Goal: Information Seeking & Learning: Find specific fact

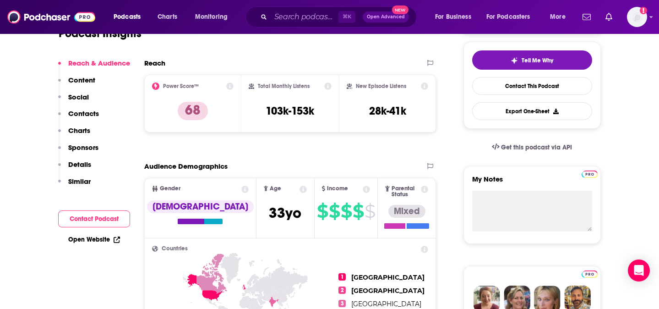
scroll to position [58, 0]
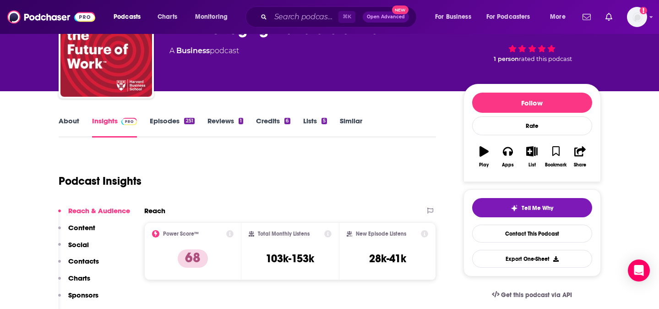
click at [169, 121] on link "Episodes 251" at bounding box center [172, 126] width 44 height 21
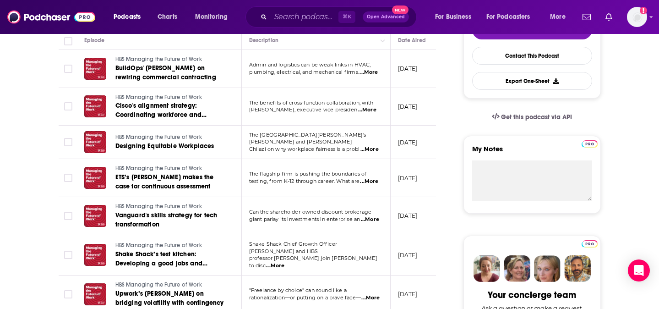
scroll to position [210, 0]
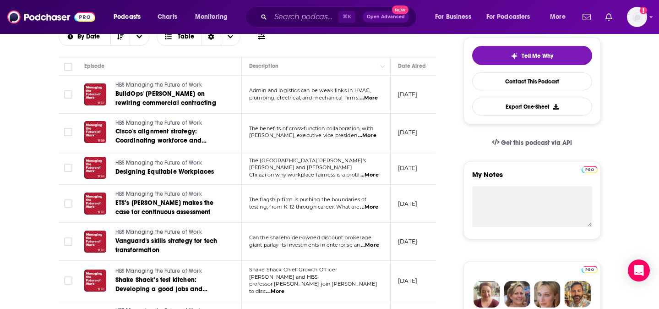
click at [376, 101] on span "...More" at bounding box center [369, 97] width 18 height 7
drag, startPoint x: 338, startPoint y: 103, endPoint x: 351, endPoint y: 106, distance: 13.2
click at [371, 100] on span "...More" at bounding box center [369, 97] width 18 height 7
drag, startPoint x: 341, startPoint y: 101, endPoint x: 387, endPoint y: 101, distance: 45.8
click at [378, 98] on span "...More" at bounding box center [369, 97] width 18 height 7
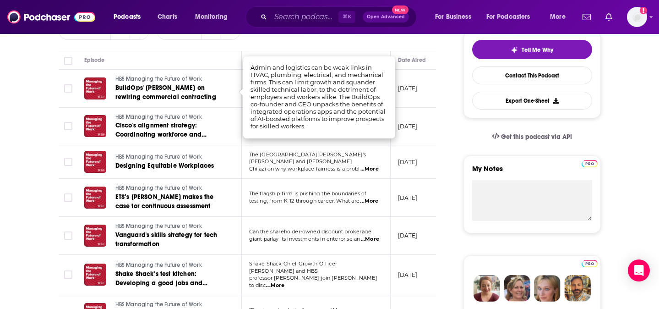
scroll to position [223, 0]
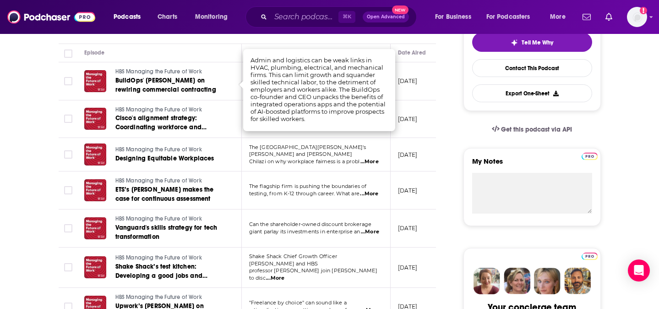
click at [341, 178] on td "The flagship firm is pushing the boundaries of testing, from K-12 through caree…" at bounding box center [316, 190] width 149 height 38
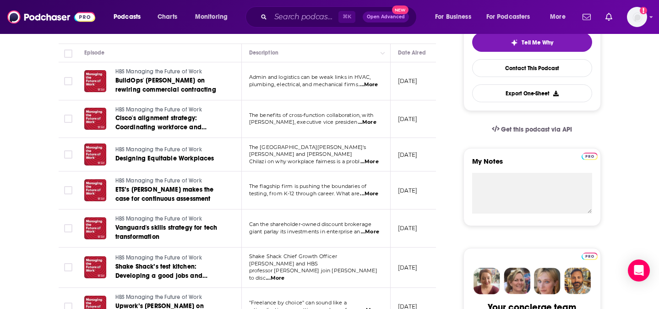
click at [370, 124] on span "...More" at bounding box center [367, 122] width 18 height 7
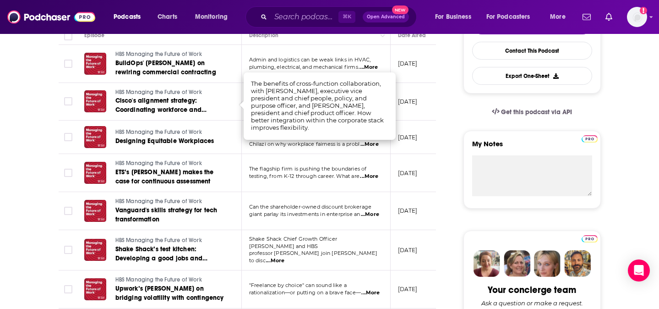
scroll to position [261, 0]
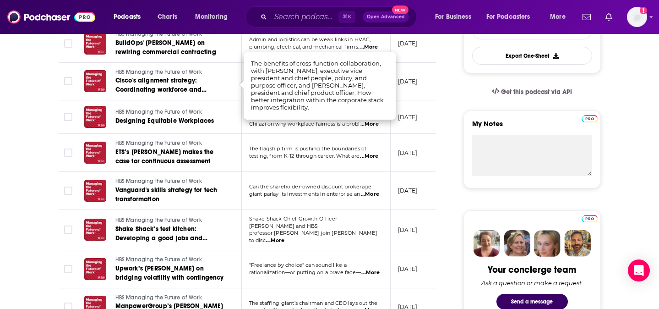
click at [371, 193] on span "...More" at bounding box center [370, 194] width 18 height 7
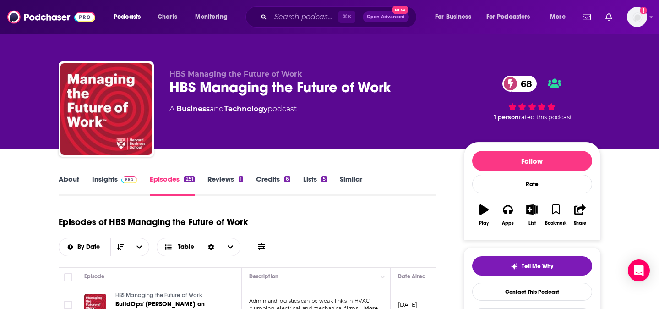
scroll to position [0, 0]
click at [112, 186] on link "Insights" at bounding box center [114, 184] width 45 height 21
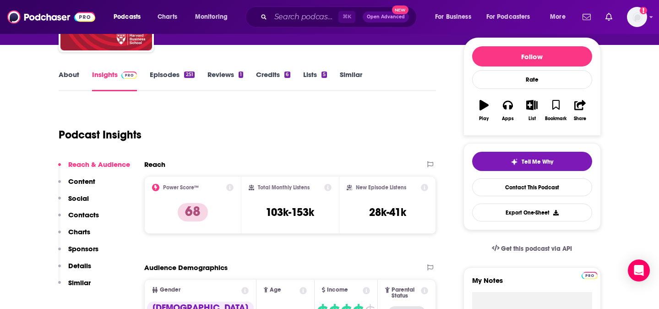
scroll to position [128, 0]
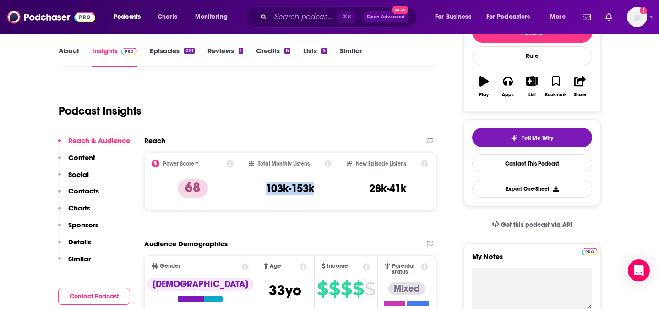
drag, startPoint x: 267, startPoint y: 190, endPoint x: 324, endPoint y: 190, distance: 57.2
click at [324, 190] on div "Total Monthly Listens 103k-153k" at bounding box center [290, 181] width 83 height 42
copy h3 "103k-153k"
